Goal: Transaction & Acquisition: Purchase product/service

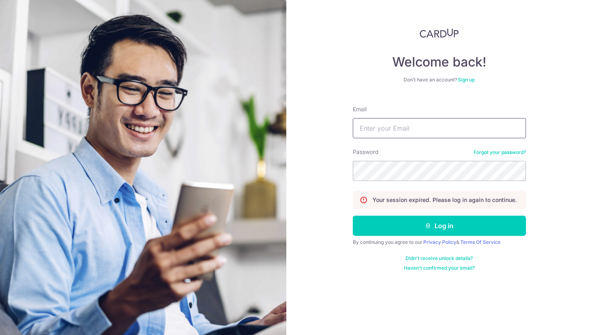
click at [402, 120] on input "Email" at bounding box center [439, 128] width 173 height 20
type input "deepti.malik09@gmail.com"
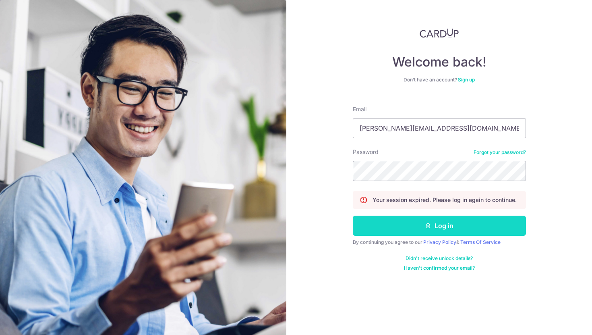
click at [423, 221] on button "Log in" at bounding box center [439, 225] width 173 height 20
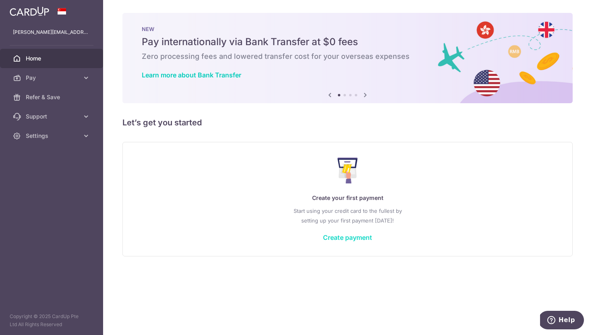
click at [360, 236] on link "Create payment" at bounding box center [347, 237] width 49 height 8
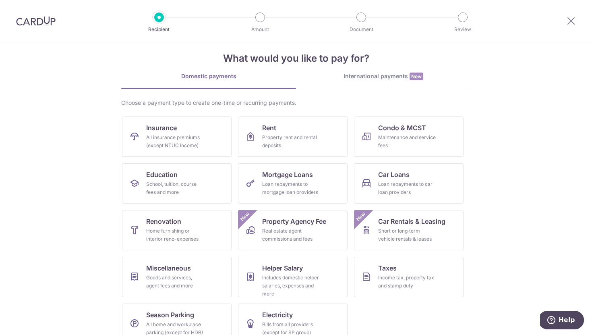
scroll to position [26, 0]
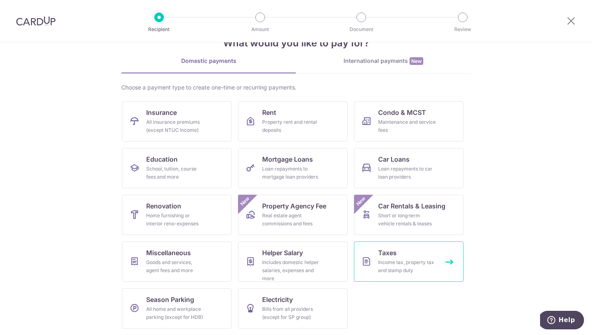
click at [393, 265] on div "Income tax, property tax and stamp duty" at bounding box center [407, 266] width 58 height 16
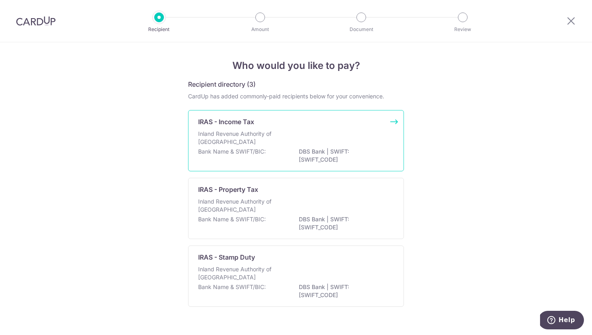
click at [360, 142] on div "Inland Revenue Authority of Singapore" at bounding box center [296, 139] width 196 height 18
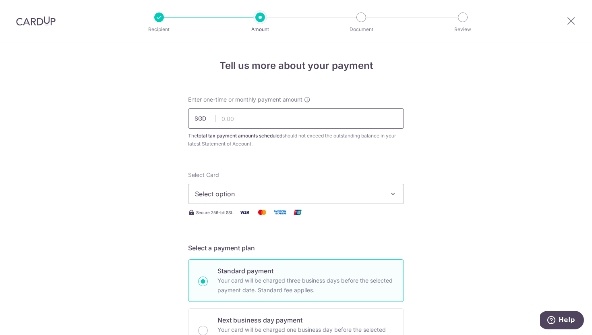
click at [316, 120] on input "text" at bounding box center [296, 118] width 216 height 20
type input "7,542.70"
click at [248, 196] on span "Select option" at bounding box center [289, 194] width 188 height 10
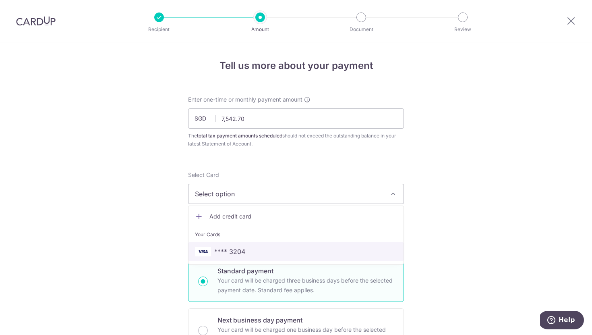
click at [236, 248] on span "**** 3204" at bounding box center [229, 251] width 31 height 10
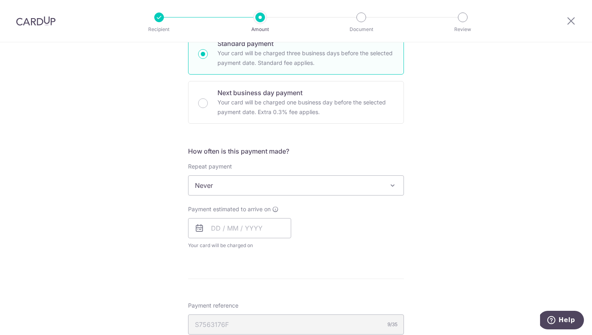
scroll to position [228, 0]
click at [256, 184] on span "Never" at bounding box center [295, 183] width 215 height 19
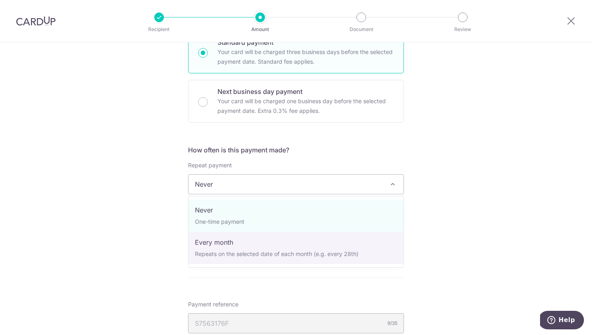
select select "3"
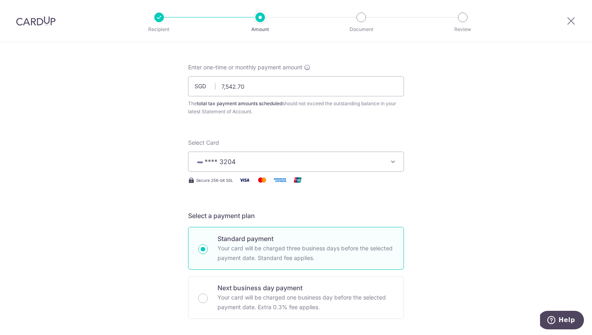
scroll to position [0, 0]
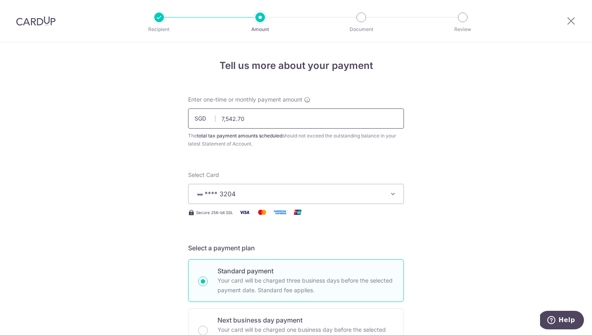
drag, startPoint x: 262, startPoint y: 123, endPoint x: 218, endPoint y: 118, distance: 44.1
click at [218, 118] on input "7,542.70" at bounding box center [296, 118] width 216 height 20
paste input "11633.19"
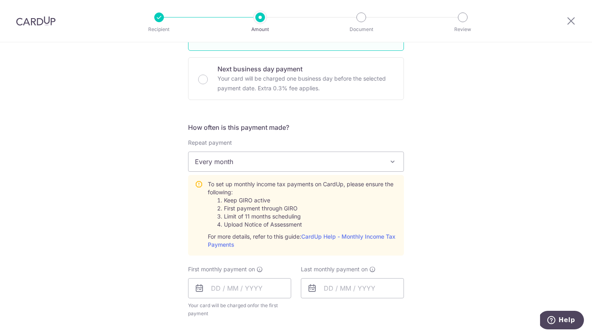
scroll to position [254, 0]
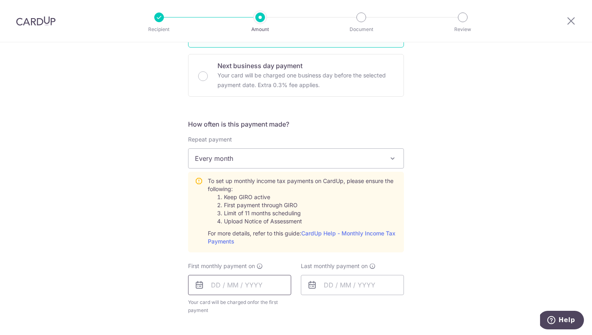
click at [232, 288] on input "text" at bounding box center [239, 285] width 103 height 20
type input "11,633.19"
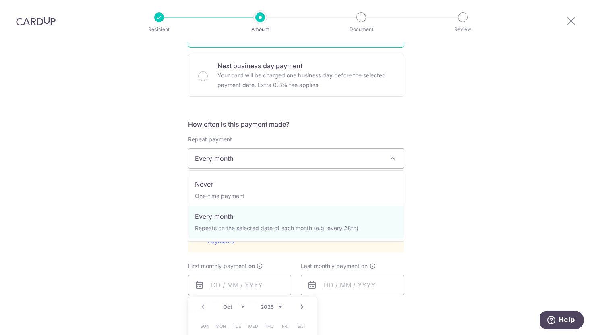
click at [243, 159] on span "Every month" at bounding box center [295, 158] width 215 height 19
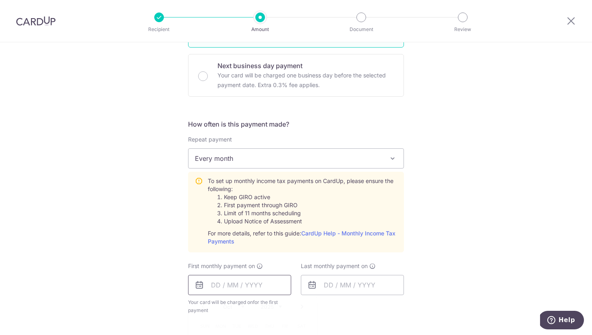
click at [212, 282] on input "text" at bounding box center [239, 285] width 103 height 20
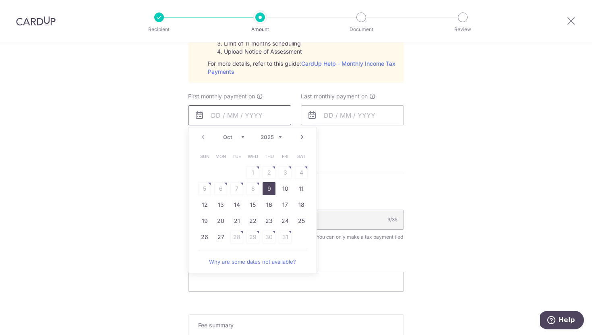
scroll to position [435, 0]
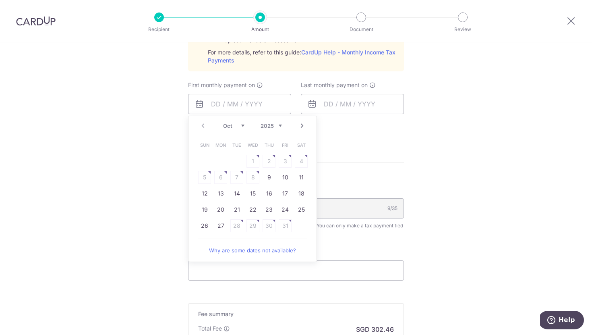
click at [206, 175] on table "Sun Mon Tue Wed Thu Fri Sat 1 2 3 4 5 6 7 8 9 10 11 12 13 14 15 16 17 18 19 20 …" at bounding box center [252, 185] width 113 height 97
click at [219, 177] on table "Sun Mon Tue Wed Thu Fri Sat 1 2 3 4 5 6 7 8 9 10 11 12 13 14 15 16 17 18 19 20 …" at bounding box center [252, 185] width 113 height 97
click at [237, 103] on input "text" at bounding box center [239, 104] width 103 height 20
click at [241, 223] on table "Sun Mon Tue Wed Thu Fri Sat 1 2 3 4 5 6 7 8 9 10 11 12 13 14 15 16 17 18 19 20 …" at bounding box center [252, 185] width 113 height 97
click at [329, 52] on link "CardUp Help - Monthly Income Tax Payments" at bounding box center [302, 56] width 188 height 15
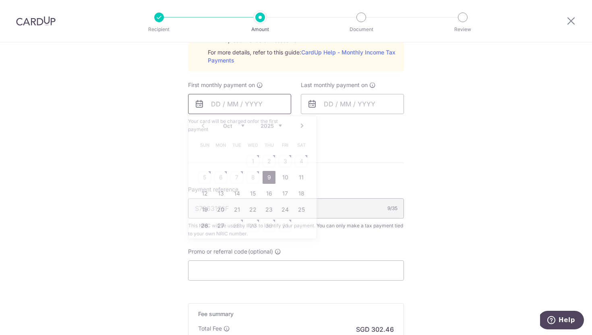
click at [243, 108] on input "text" at bounding box center [239, 104] width 103 height 20
click at [220, 223] on link "27" at bounding box center [220, 225] width 13 height 13
type input "[DATE]"
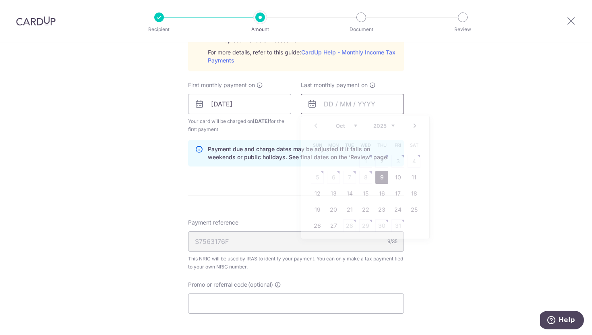
click at [322, 103] on input "text" at bounding box center [352, 104] width 103 height 20
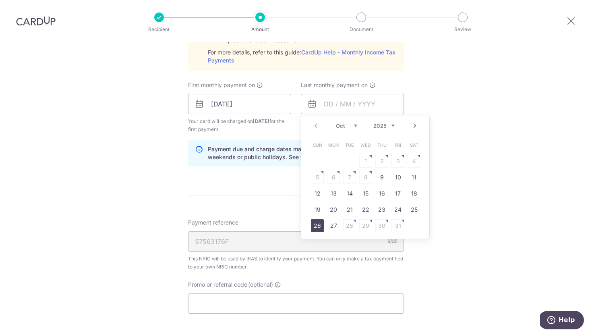
click at [317, 225] on link "26" at bounding box center [317, 225] width 13 height 13
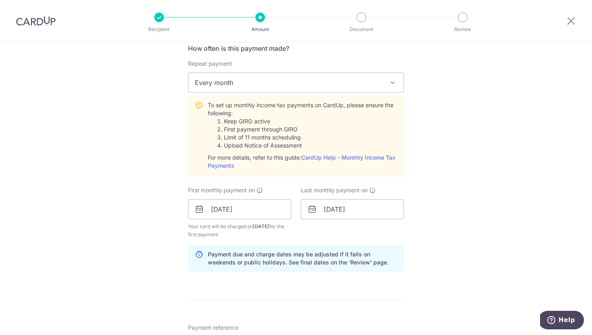
scroll to position [329, 0]
click at [340, 209] on input "26/10/2025" at bounding box center [352, 210] width 103 height 20
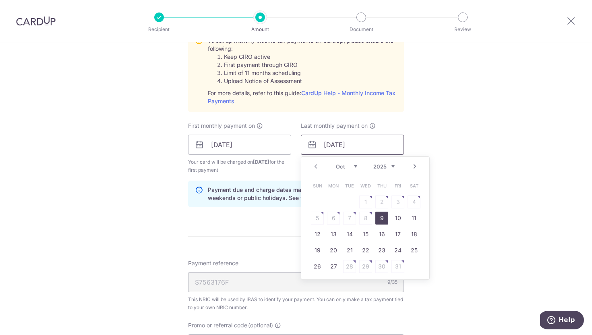
scroll to position [397, 0]
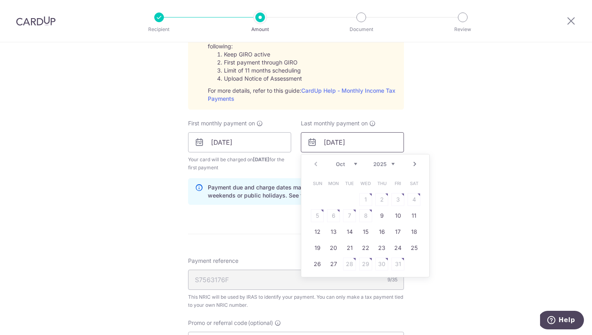
type input "26/05/2025"
click at [255, 271] on div "S7563176F 9/35" at bounding box center [296, 279] width 216 height 20
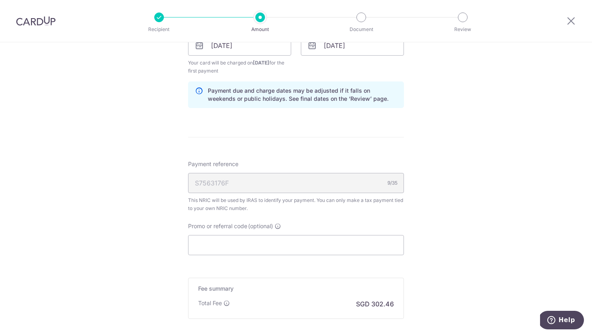
scroll to position [494, 0]
click at [220, 241] on input "Promo or referral code (optional)" at bounding box center [296, 244] width 216 height 20
paste input "MLTAX25R"
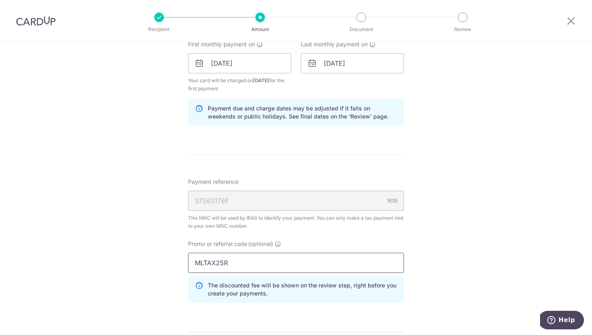
scroll to position [473, 0]
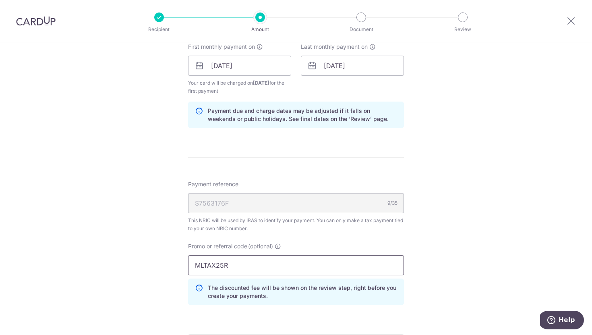
drag, startPoint x: 247, startPoint y: 265, endPoint x: 178, endPoint y: 257, distance: 69.6
click at [178, 257] on div "Tell us more about your payment Enter one-time or monthly payment amount SGD 11…" at bounding box center [296, 23] width 592 height 909
paste input "V"
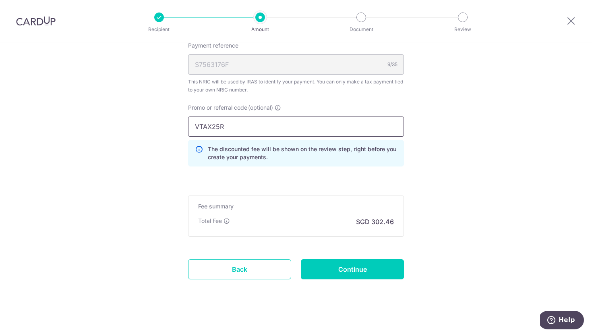
scroll to position [616, 0]
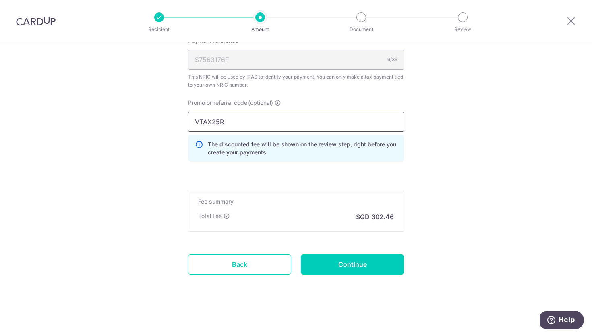
type input "VTAX25R"
click at [369, 261] on input "Continue" at bounding box center [352, 264] width 103 height 20
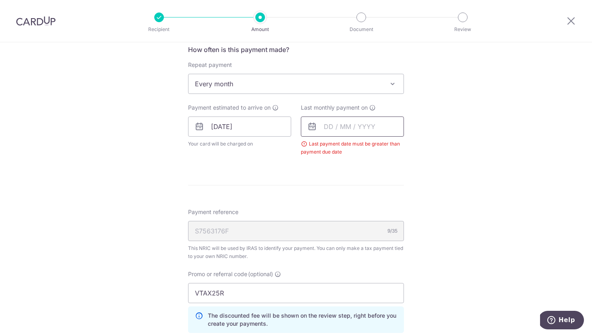
scroll to position [325, 0]
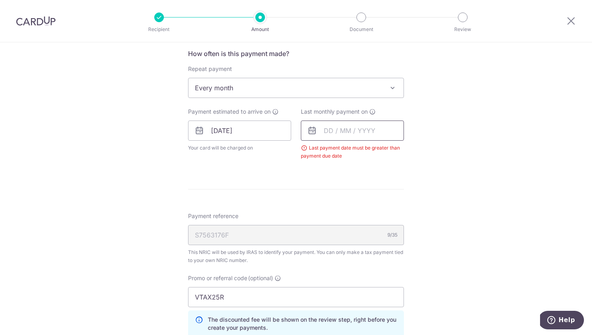
click at [330, 126] on input "text" at bounding box center [352, 130] width 103 height 20
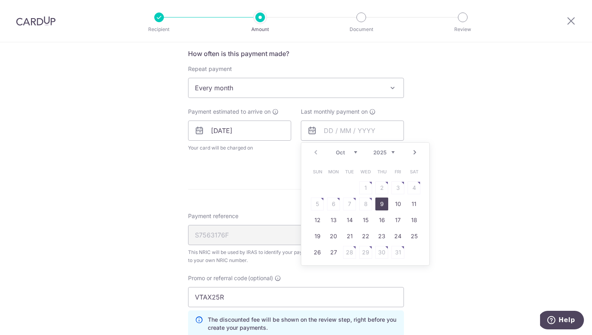
click at [393, 151] on select "2025 2026" at bounding box center [383, 152] width 21 height 6
click at [342, 150] on select "Jan Feb Mar Apr May Jun Jul Aug Sep Oct Nov" at bounding box center [346, 152] width 21 height 6
click at [315, 250] on link "24" at bounding box center [317, 252] width 13 height 13
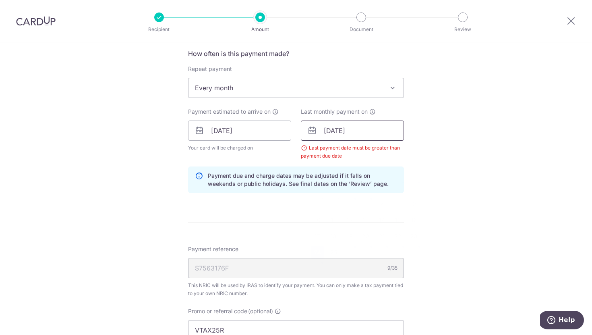
click at [331, 130] on input "24/05/2026" at bounding box center [352, 130] width 103 height 20
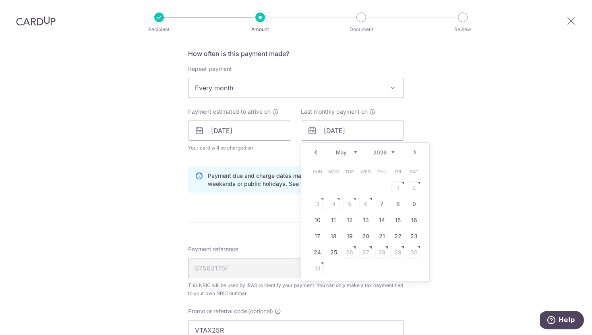
click at [486, 205] on div "Tell us more about your payment Enter one-time or monthly payment amount SGD 11…" at bounding box center [296, 130] width 592 height 825
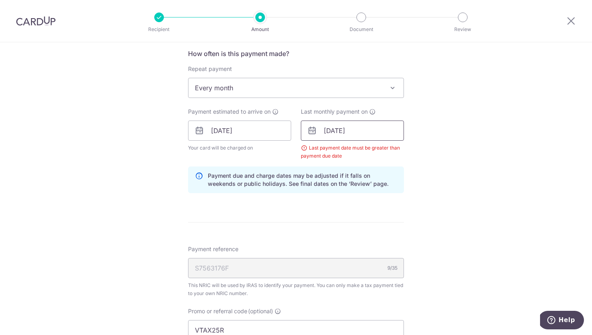
click at [342, 130] on input "27/05/2026" at bounding box center [352, 130] width 103 height 20
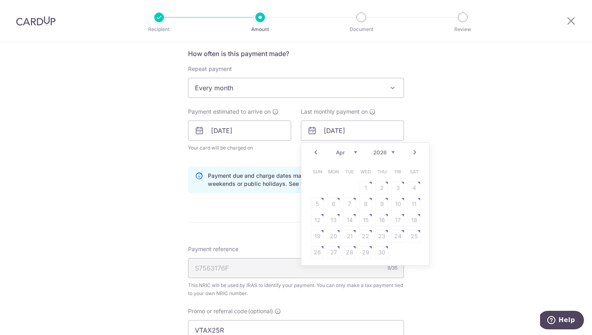
click at [413, 152] on link "Next" at bounding box center [415, 152] width 10 height 10
click at [385, 152] on select "2025 2026" at bounding box center [383, 152] width 21 height 6
click at [373, 149] on select "2025 2026" at bounding box center [383, 152] width 21 height 6
click at [368, 232] on link "24" at bounding box center [365, 235] width 13 height 13
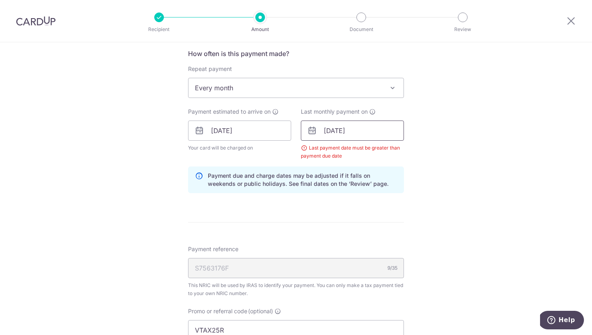
click at [367, 129] on input "24/06/2026" at bounding box center [352, 130] width 103 height 20
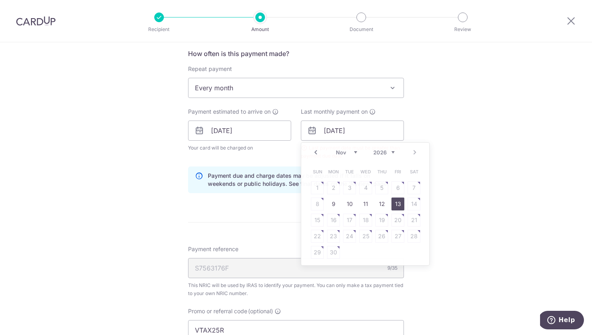
click at [457, 191] on div "Tell us more about your payment Enter one-time or monthly payment amount SGD 11…" at bounding box center [296, 130] width 592 height 825
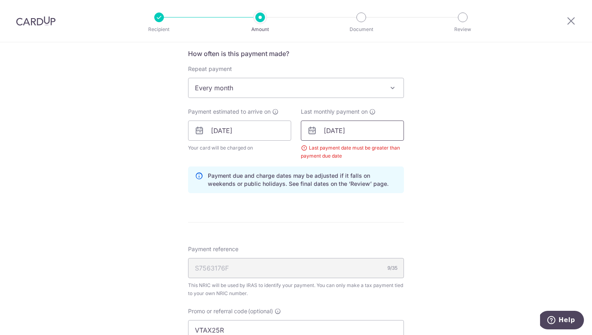
click at [341, 131] on input "24/06/2027" at bounding box center [352, 130] width 103 height 20
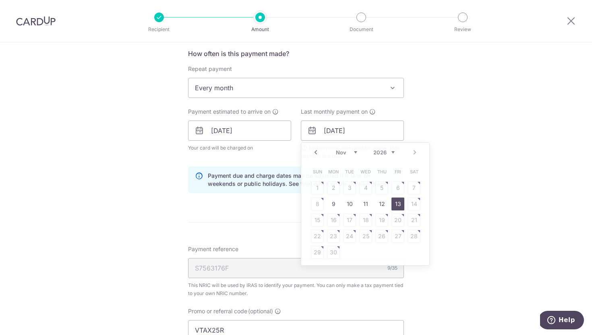
click at [437, 151] on div "Tell us more about your payment Enter one-time or monthly payment amount SGD 11…" at bounding box center [296, 130] width 592 height 825
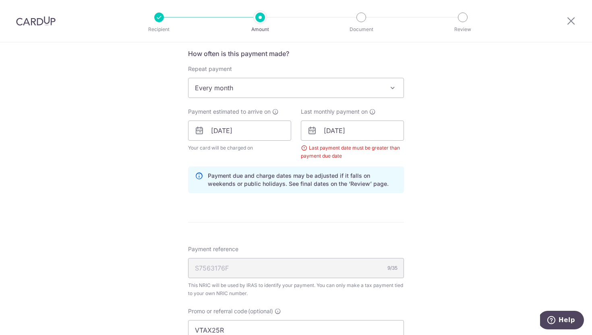
click at [305, 147] on div "Last payment date must be greater than payment due date" at bounding box center [352, 152] width 103 height 16
click at [337, 137] on input "24/09/2027" at bounding box center [352, 130] width 103 height 20
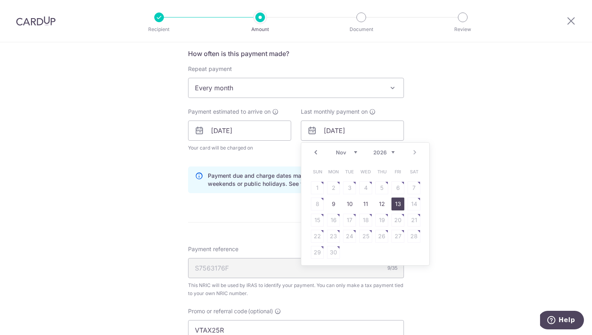
click at [396, 201] on link "13" at bounding box center [397, 203] width 13 height 13
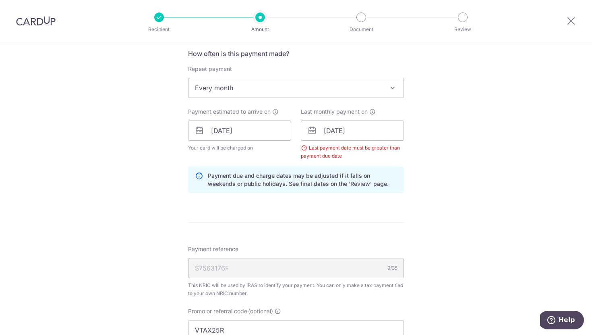
click at [310, 86] on span "Every month" at bounding box center [295, 87] width 215 height 19
click at [312, 132] on icon at bounding box center [312, 131] width 10 height 10
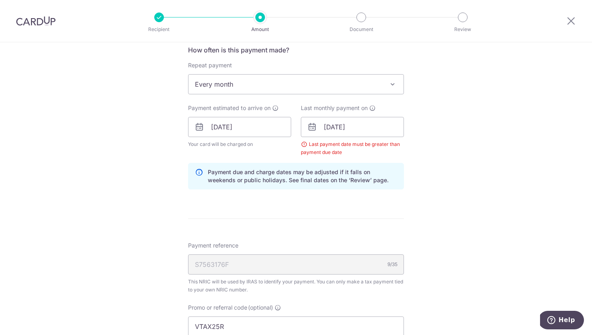
scroll to position [329, 0]
click at [367, 124] on input "13/11/2026" at bounding box center [352, 126] width 103 height 20
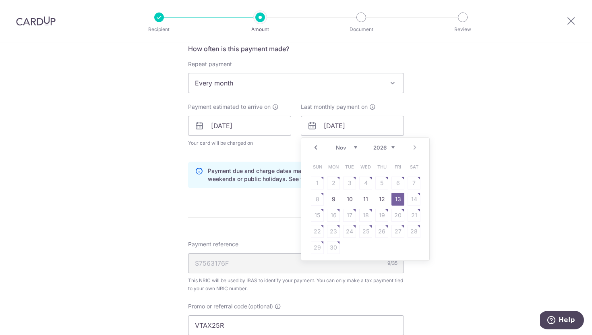
click at [393, 147] on select "2025 2026" at bounding box center [383, 147] width 21 height 6
click at [373, 144] on select "2025 2026" at bounding box center [383, 147] width 21 height 6
click at [317, 147] on link "Prev" at bounding box center [316, 148] width 10 height 10
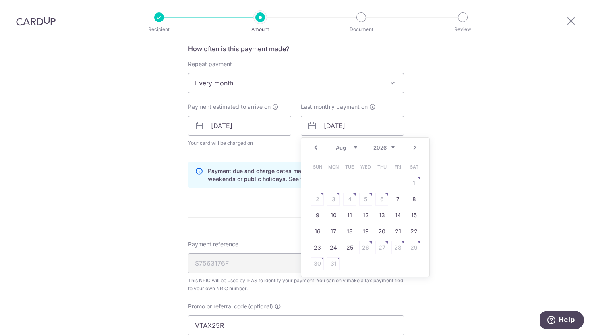
click at [317, 147] on link "Prev" at bounding box center [316, 148] width 10 height 10
click at [342, 146] on select "Jan Feb Mar Apr May Jun Jul Aug Sep Oct Nov" at bounding box center [346, 147] width 21 height 6
click at [369, 232] on link "25" at bounding box center [365, 231] width 13 height 13
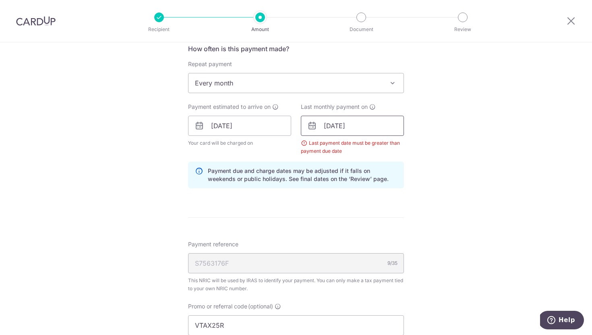
click at [366, 125] on input "25/03/2026" at bounding box center [352, 126] width 103 height 20
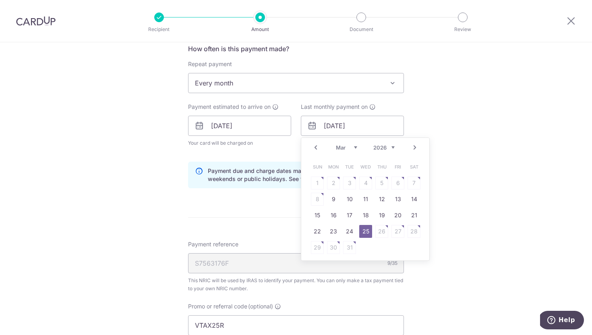
click at [355, 146] on select "Jan Feb Mar Apr May Jun Jul Aug Sep Oct Nov" at bounding box center [346, 147] width 21 height 6
click at [354, 146] on select "Jan Feb Mar Apr May Jun Jul Aug Sep Oct Nov" at bounding box center [346, 147] width 21 height 6
click at [369, 213] on link "18" at bounding box center [365, 215] width 13 height 13
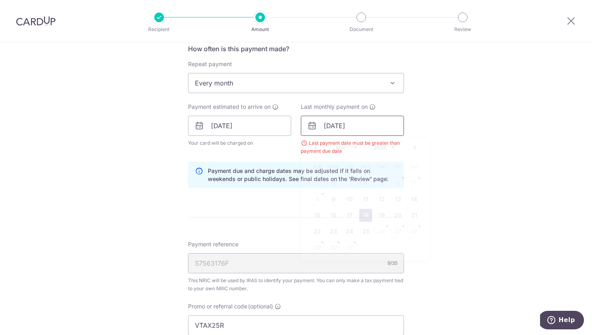
click at [346, 132] on input "18/03/2026" at bounding box center [352, 126] width 103 height 20
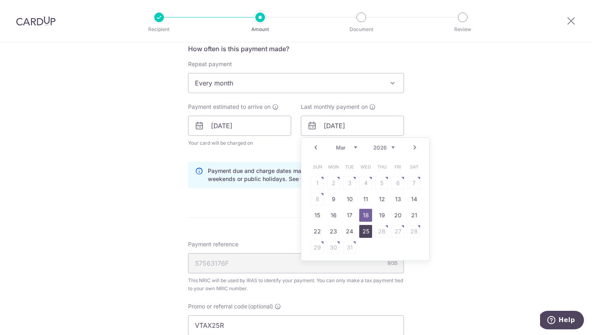
click at [367, 232] on link "25" at bounding box center [365, 231] width 13 height 13
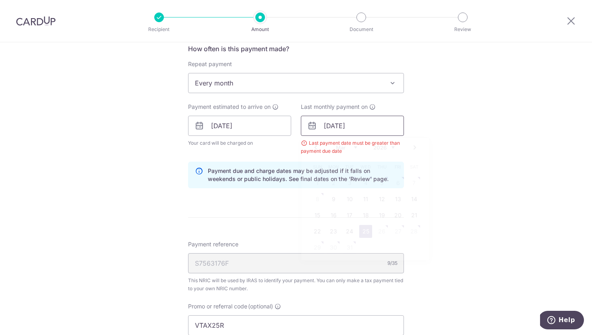
click at [352, 122] on input "25/03/2026" at bounding box center [352, 126] width 103 height 20
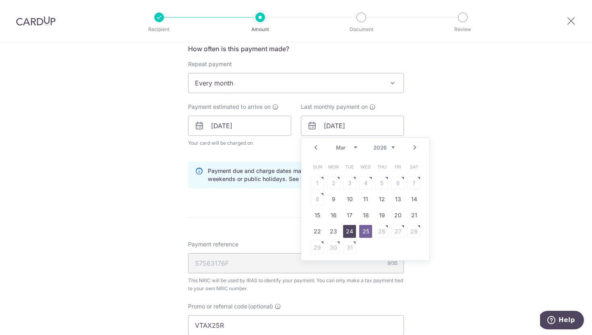
click at [353, 229] on link "24" at bounding box center [349, 231] width 13 height 13
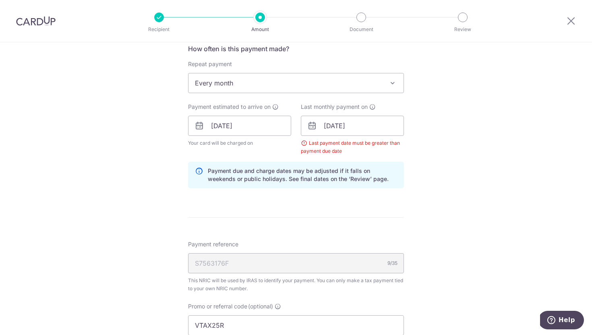
click at [304, 143] on div "Last payment date must be greater than payment due date" at bounding box center [352, 147] width 103 height 16
click at [372, 106] on icon at bounding box center [372, 106] width 6 height 6
click at [369, 124] on input "24/03/2026" at bounding box center [352, 126] width 103 height 20
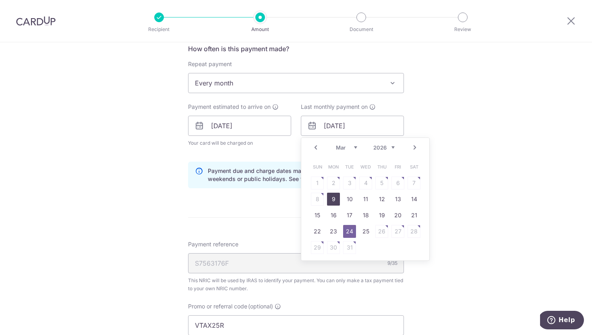
click at [334, 196] on link "9" at bounding box center [333, 198] width 13 height 13
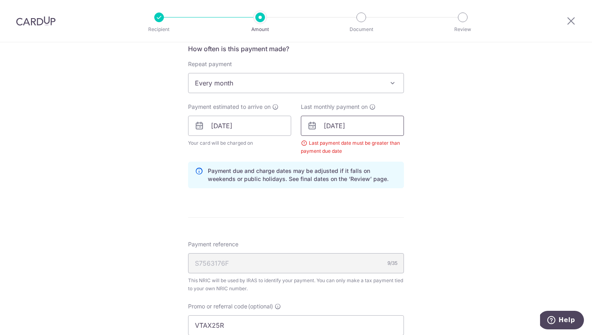
click at [345, 129] on input "09/03/2026" at bounding box center [352, 126] width 103 height 20
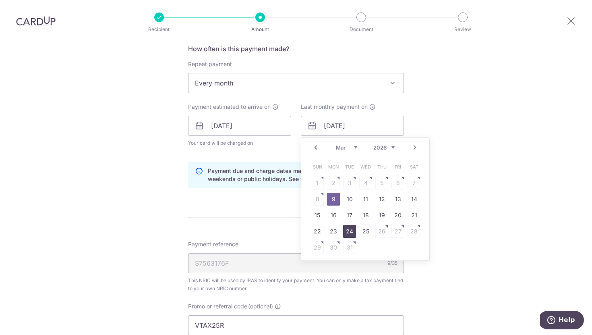
click at [351, 232] on link "24" at bounding box center [349, 231] width 13 height 13
type input "24/03/2026"
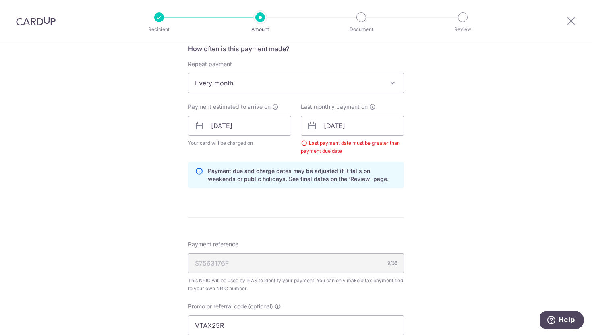
click at [343, 241] on div "Payment reference S7563176F 9/35 This NRIC will be used by IRAS to identify you…" at bounding box center [296, 266] width 216 height 52
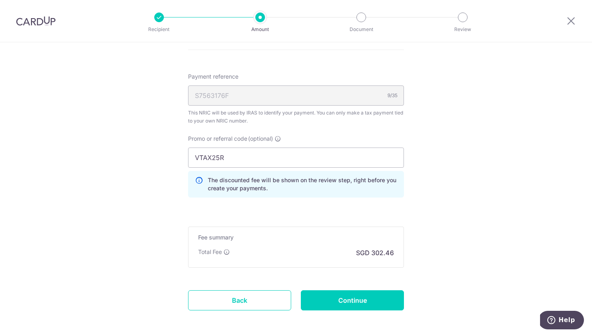
scroll to position [502, 0]
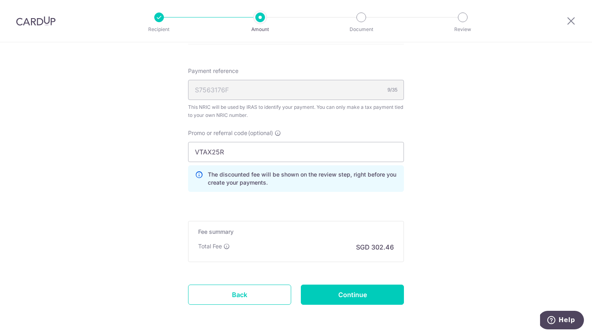
click at [387, 250] on p "SGD 302.46" at bounding box center [375, 247] width 38 height 10
click at [366, 296] on input "Continue" at bounding box center [352, 294] width 103 height 20
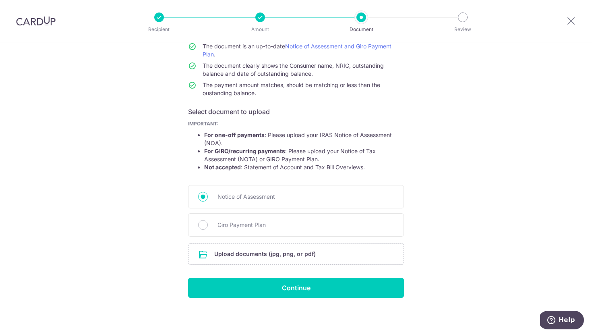
scroll to position [76, 0]
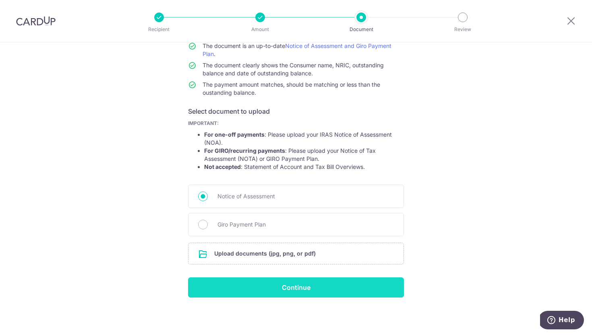
click at [296, 285] on input "Continue" at bounding box center [296, 287] width 216 height 20
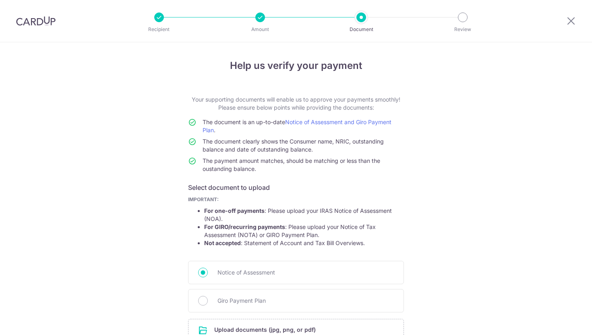
scroll to position [88, 0]
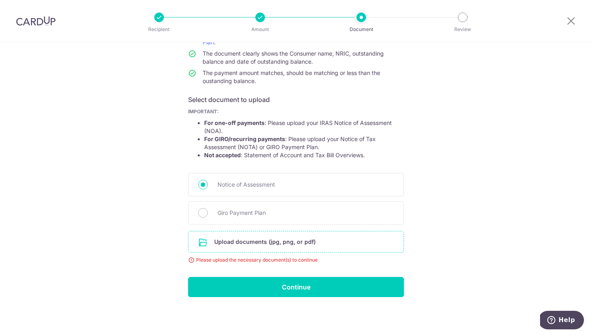
click at [232, 240] on input "file" at bounding box center [295, 241] width 215 height 21
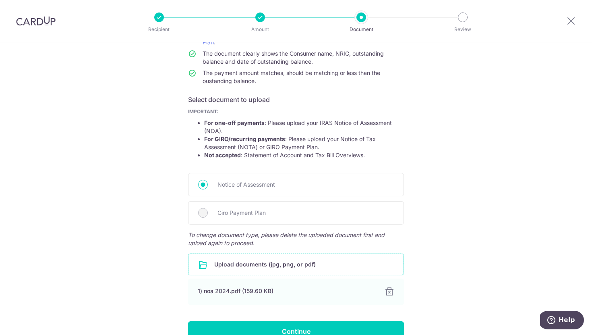
click at [232, 265] on input "file" at bounding box center [295, 264] width 215 height 21
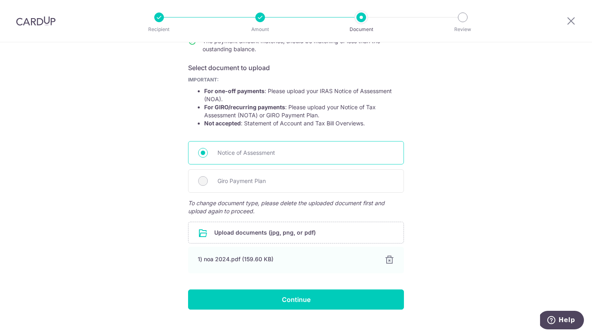
scroll to position [132, 0]
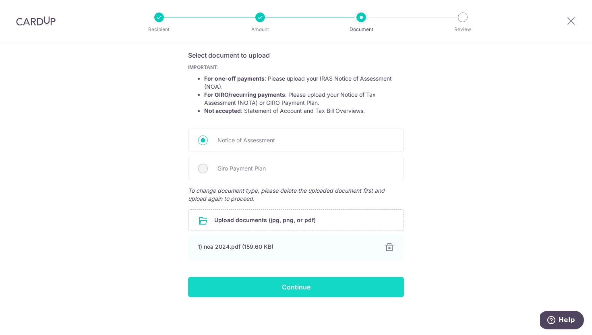
click at [279, 288] on input "Continue" at bounding box center [296, 287] width 216 height 20
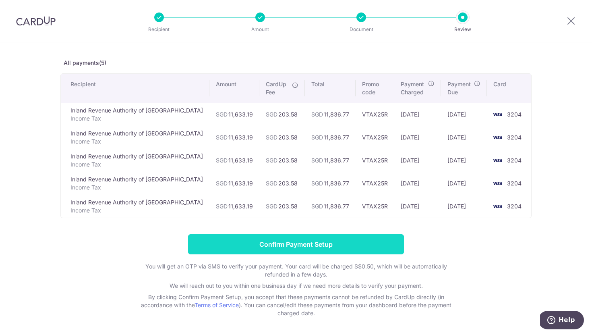
scroll to position [30, 0]
click at [292, 242] on input "Confirm Payment Setup" at bounding box center [296, 244] width 216 height 20
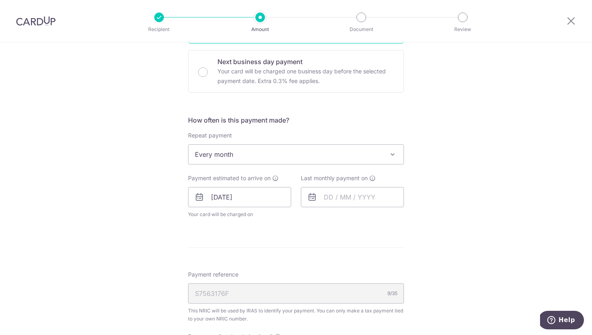
scroll to position [292, 0]
click at [331, 196] on input "text" at bounding box center [352, 196] width 103 height 20
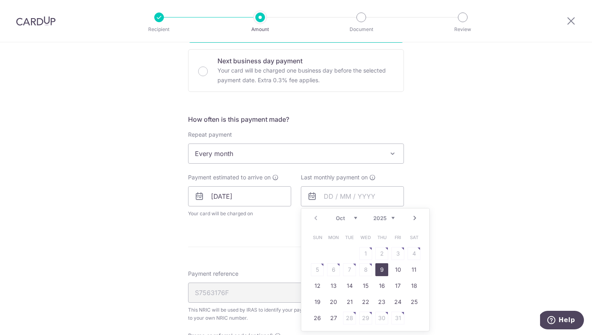
click at [393, 213] on div "Prev Next Oct Nov Dec 2025 2026" at bounding box center [365, 217] width 128 height 19
click at [392, 218] on select "2025 2026" at bounding box center [383, 218] width 21 height 6
click at [354, 215] on select "Jan Feb Mar Apr May Jun Jul Aug Sep Oct Nov" at bounding box center [346, 218] width 21 height 6
click at [341, 196] on input "text" at bounding box center [352, 196] width 103 height 20
click at [342, 218] on select "Jan Feb Mar Apr May Jun Jul Aug Sep Oct Nov" at bounding box center [346, 218] width 21 height 6
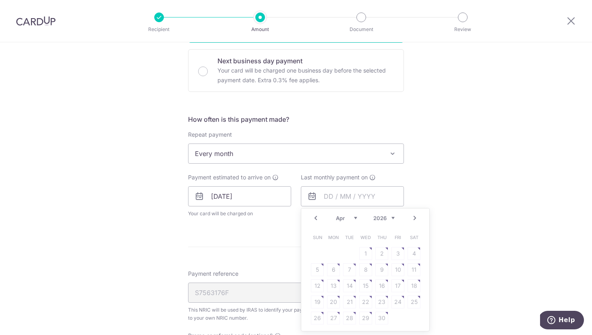
click at [343, 216] on select "Jan Feb Mar Apr May Jun Jul Aug Sep Oct Nov" at bounding box center [346, 218] width 21 height 6
click at [365, 301] on link "25" at bounding box center [365, 301] width 13 height 13
type input "25/03/2026"
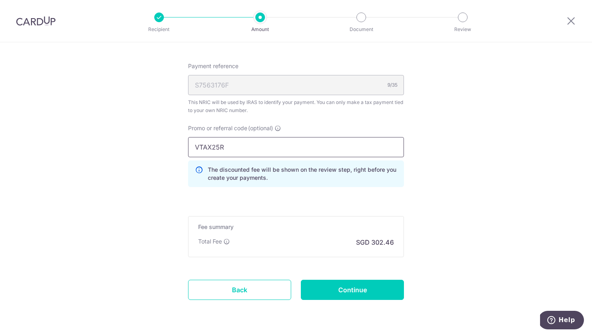
scroll to position [537, 0]
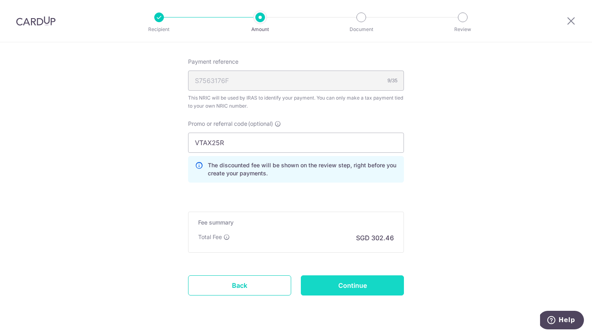
click at [337, 285] on input "Continue" at bounding box center [352, 285] width 103 height 20
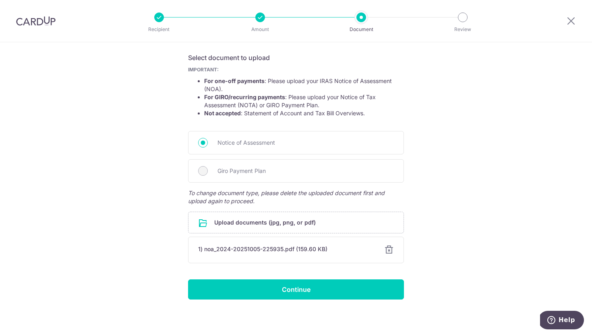
scroll to position [132, 0]
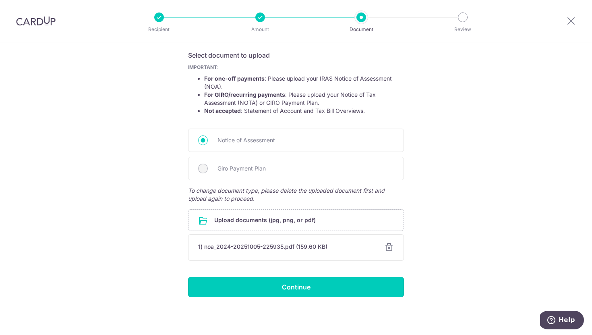
click at [337, 285] on input "Continue" at bounding box center [296, 287] width 216 height 20
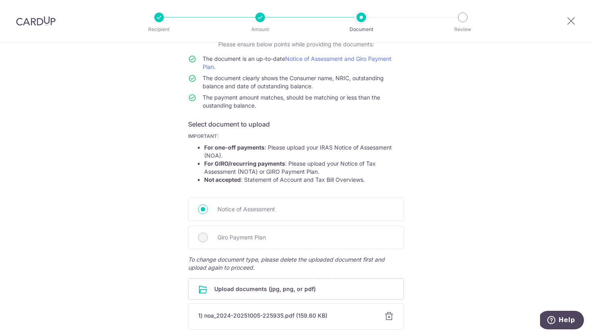
scroll to position [0, 0]
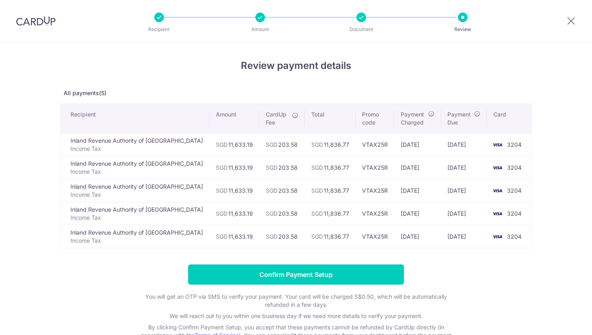
scroll to position [2, 0]
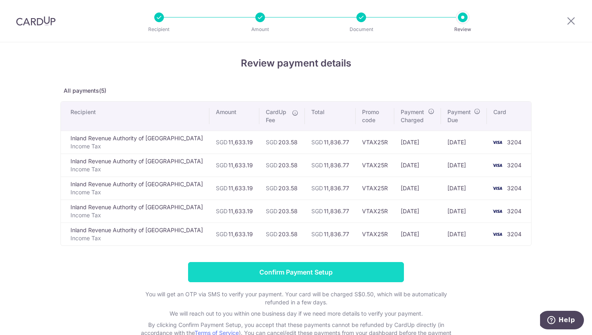
click at [306, 273] on input "Confirm Payment Setup" at bounding box center [296, 272] width 216 height 20
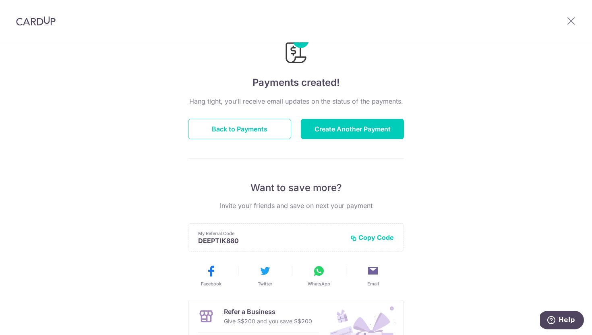
scroll to position [25, 0]
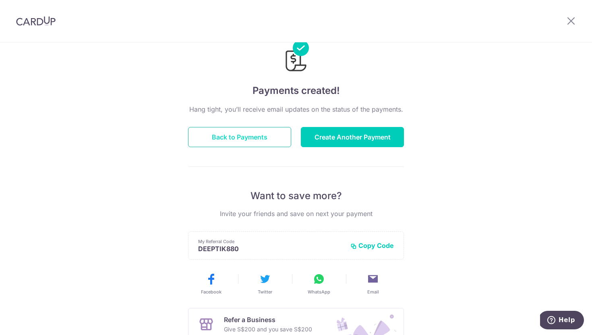
click at [236, 137] on button "Back to Payments" at bounding box center [239, 137] width 103 height 20
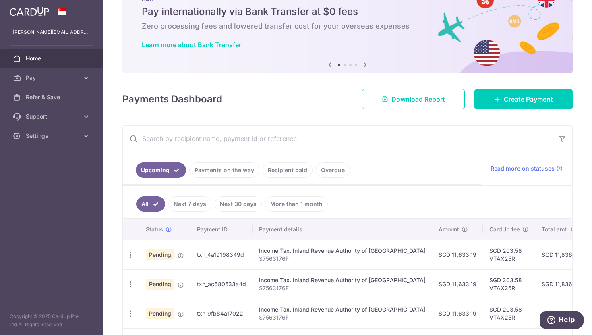
scroll to position [33, 0]
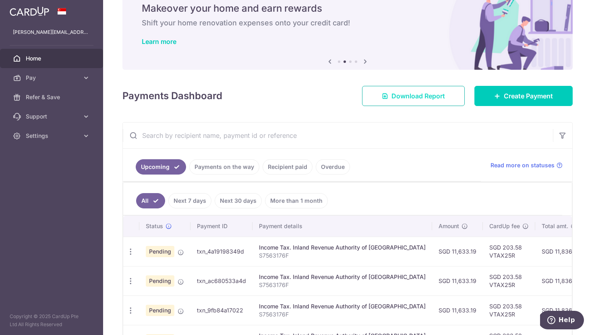
click at [421, 98] on span "Download Report" at bounding box center [418, 96] width 54 height 10
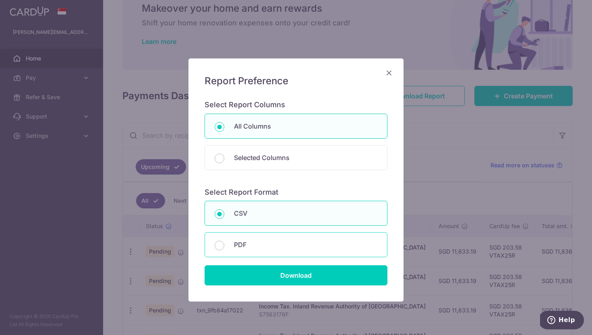
click at [227, 244] on div "PDF" at bounding box center [296, 244] width 183 height 25
radio input "false"
radio input "true"
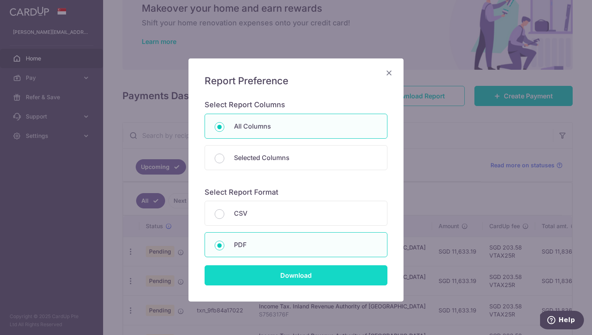
click at [279, 274] on input "Download" at bounding box center [296, 275] width 183 height 20
